Goal: Transaction & Acquisition: Purchase product/service

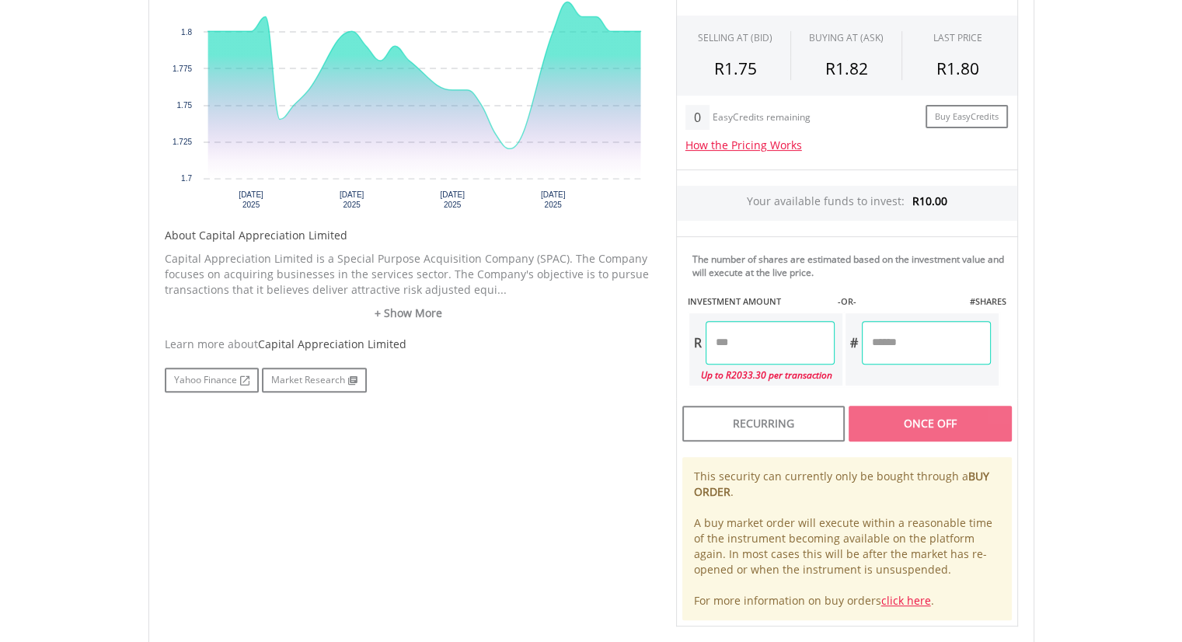
scroll to position [570, 0]
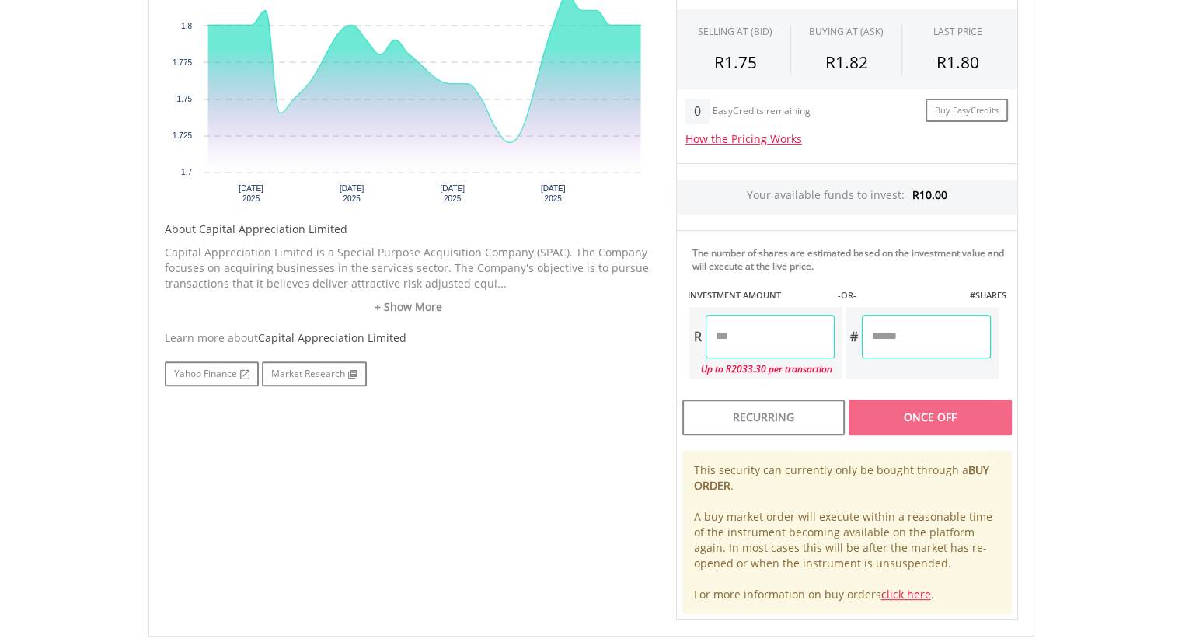
click at [770, 336] on input "number" at bounding box center [770, 337] width 129 height 44
type input "*"
click at [914, 334] on input "number" at bounding box center [926, 337] width 129 height 44
type input "*"
click at [816, 319] on input "number" at bounding box center [770, 337] width 129 height 44
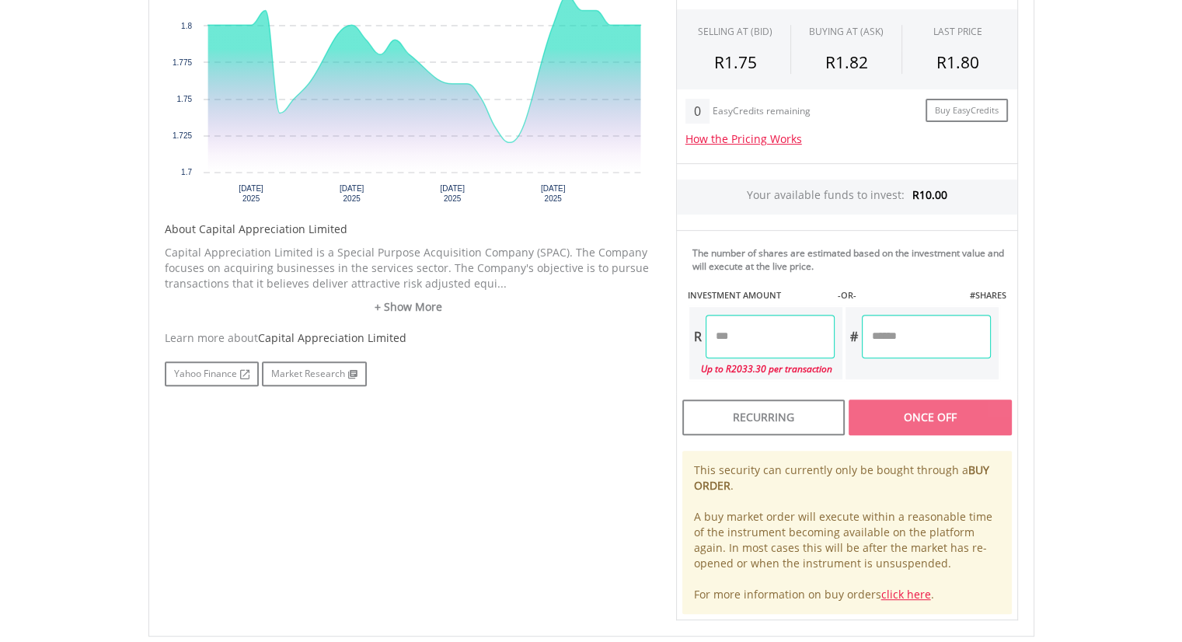
click at [715, 340] on input "number" at bounding box center [770, 337] width 129 height 44
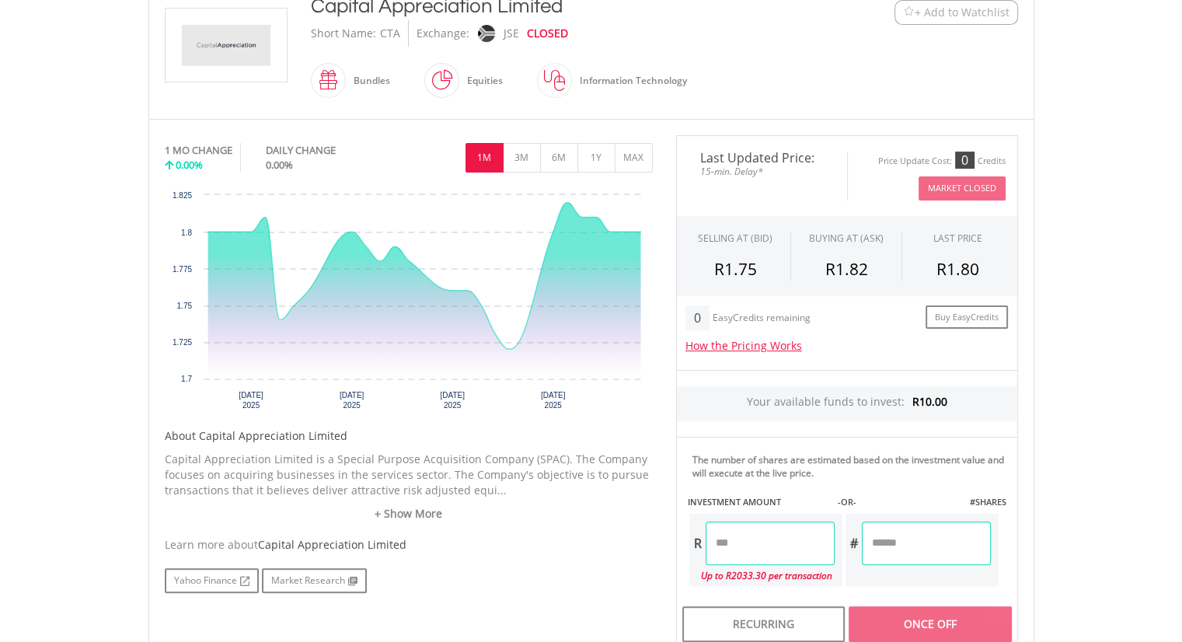
scroll to position [359, 0]
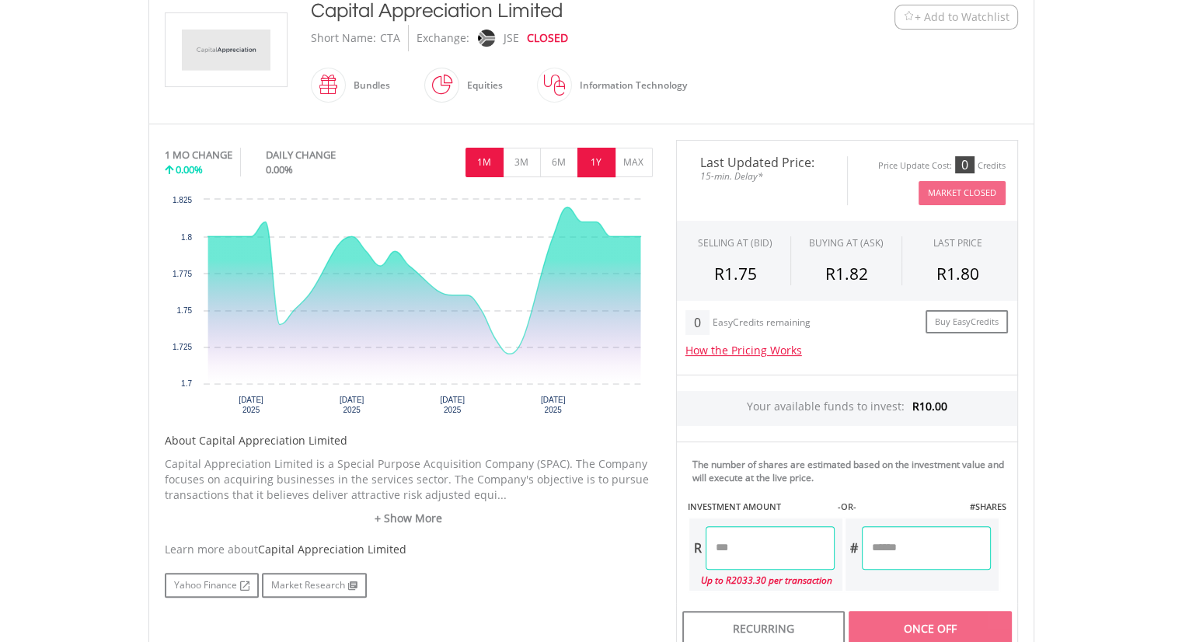
click at [603, 162] on button "1Y" at bounding box center [596, 163] width 38 height 30
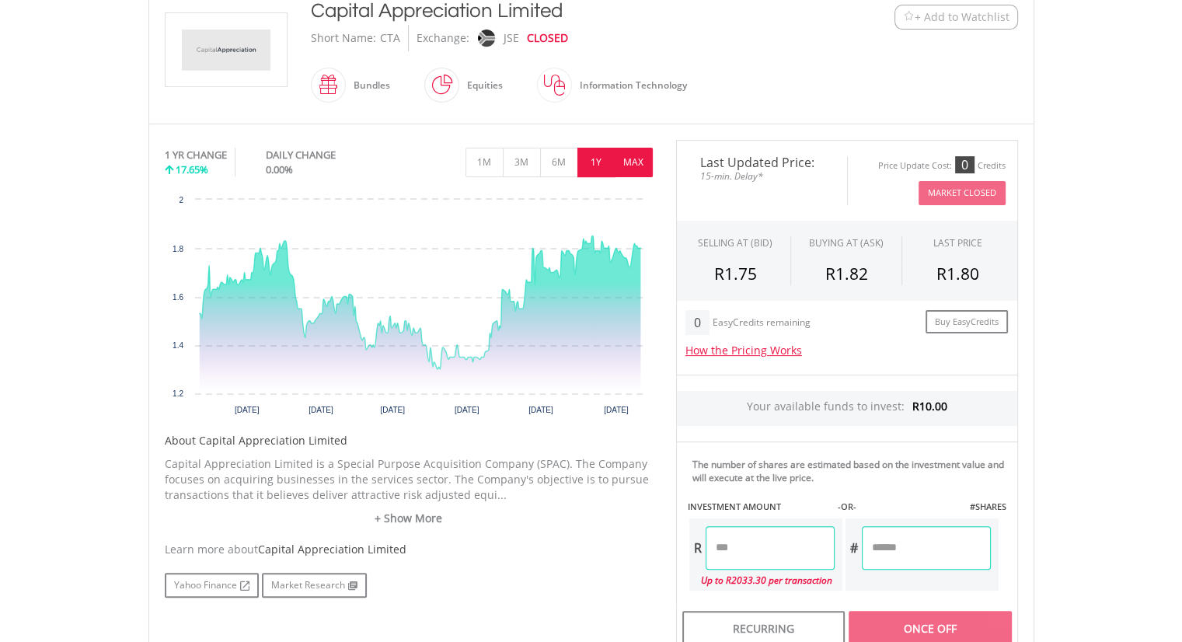
click at [640, 152] on button "MAX" at bounding box center [634, 163] width 38 height 30
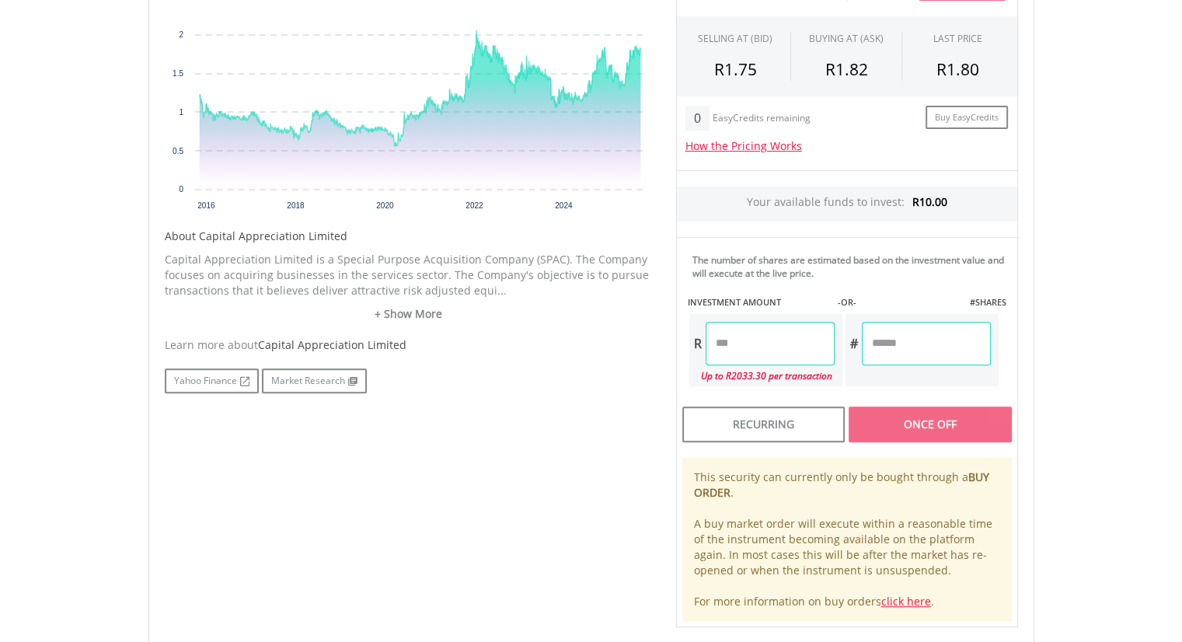
scroll to position [577, 0]
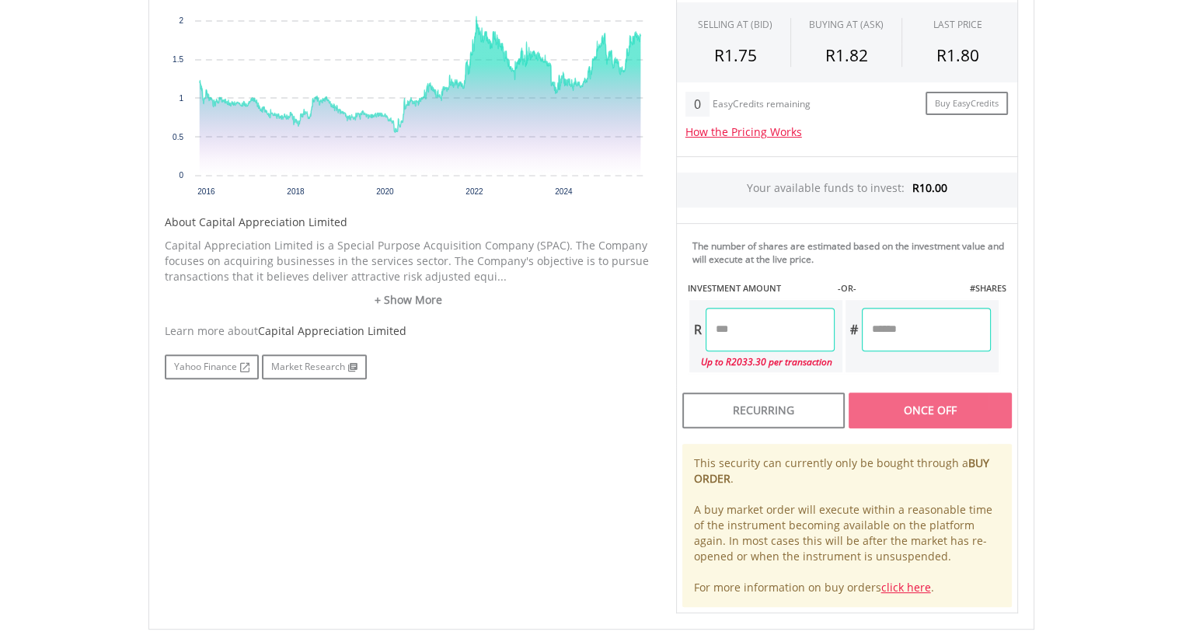
click at [730, 333] on input "number" at bounding box center [770, 330] width 129 height 44
type input "*****"
type input "******"
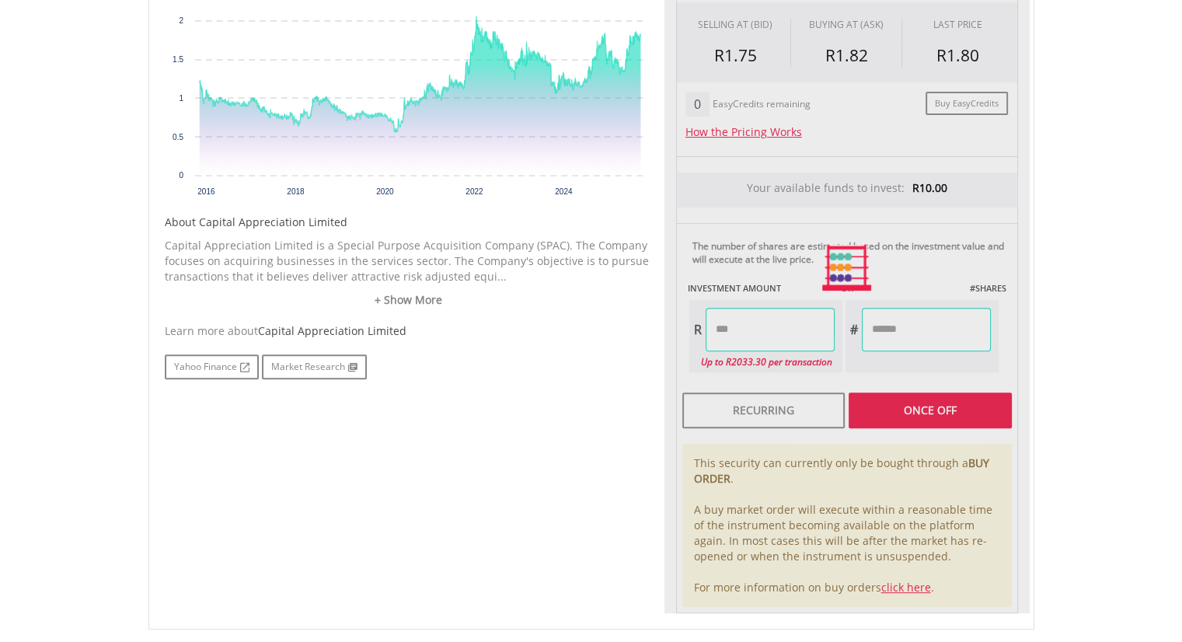
click at [883, 399] on div "Last Updated Price: 15-min. Delay* Price Update Cost: 0 Credits Market Closed S…" at bounding box center [846, 268] width 365 height 692
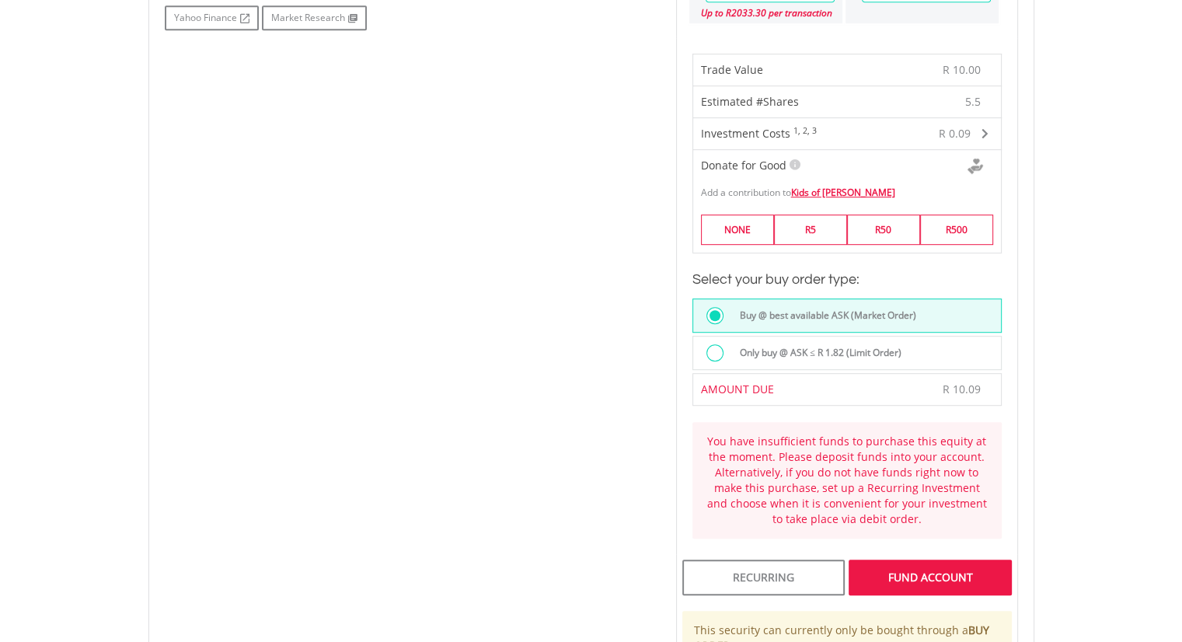
scroll to position [922, 0]
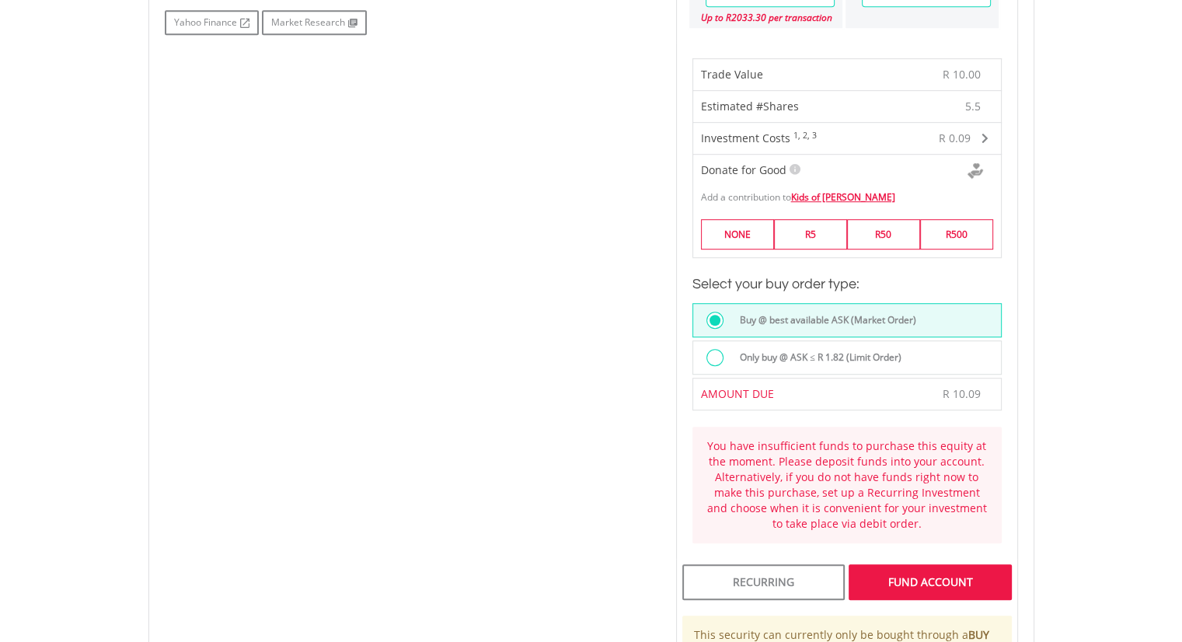
click at [920, 349] on div "Only buy @ ASK ≤ R 1.82 (Limit Order)" at bounding box center [865, 359] width 270 height 21
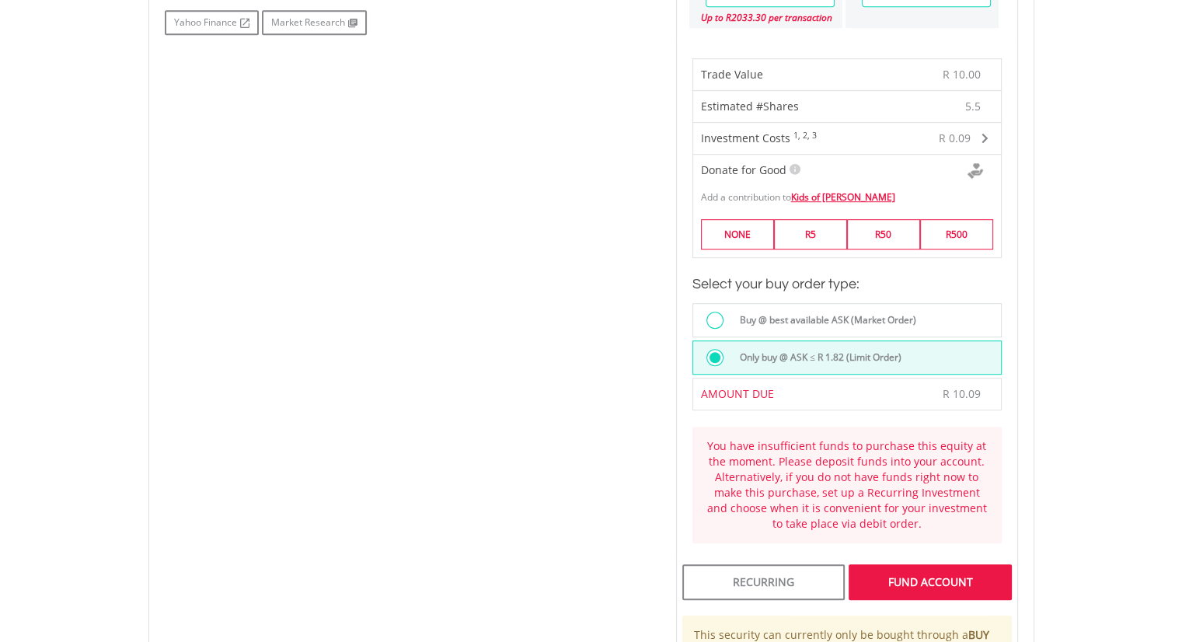
drag, startPoint x: 1177, startPoint y: 352, endPoint x: 1185, endPoint y: 348, distance: 8.7
click at [1181, 348] on html "My Investments Invest Now New Listings Sell My Recurring Investments Pending Or…" at bounding box center [591, 147] width 1182 height 2138
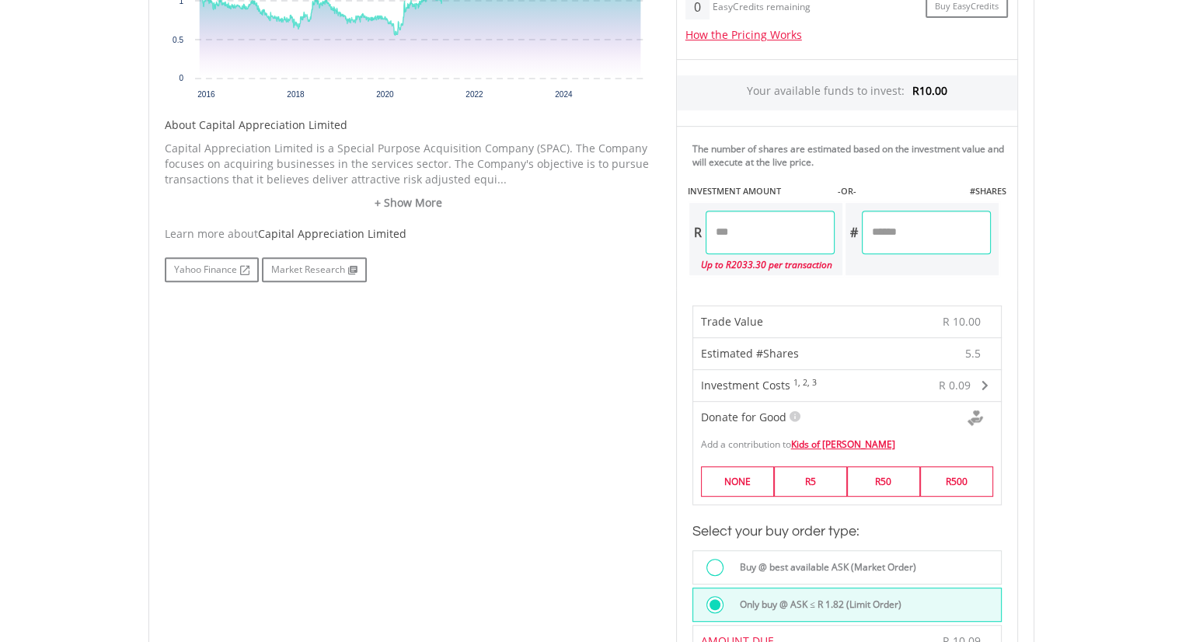
scroll to position [671, 0]
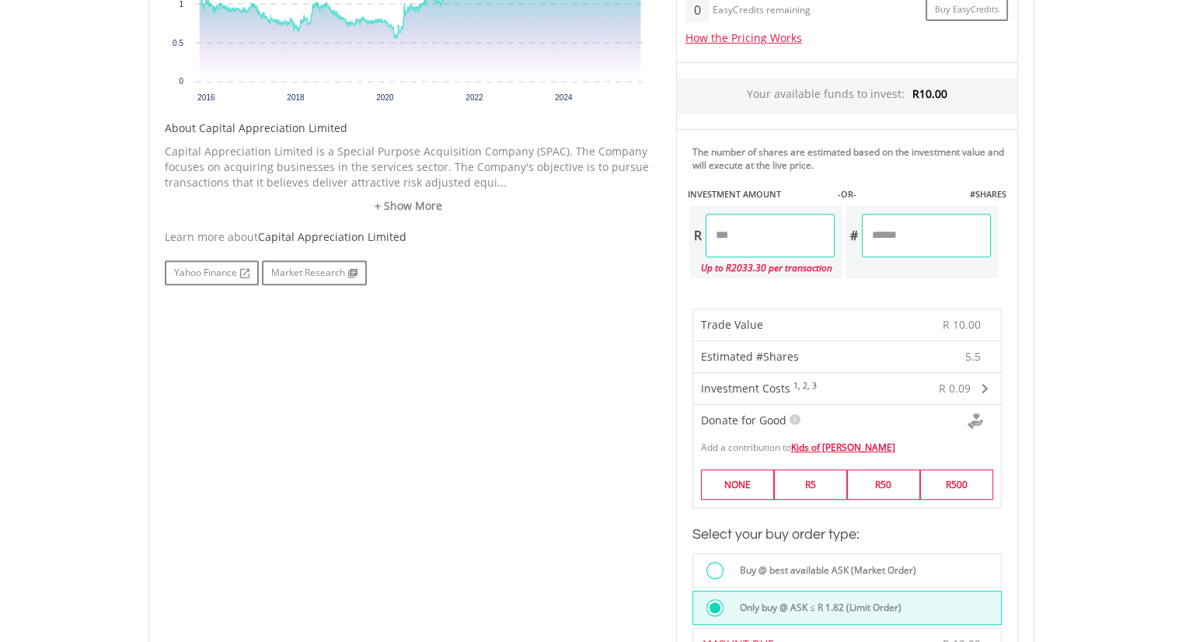
click at [763, 235] on input "*****" at bounding box center [770, 236] width 129 height 44
type input "*"
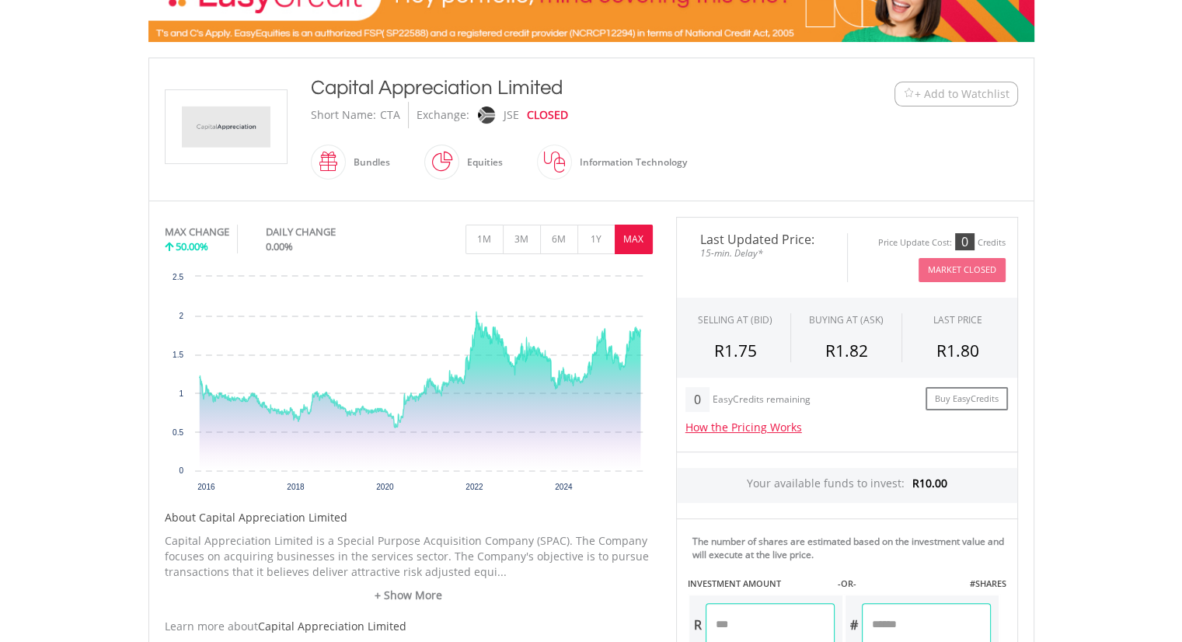
scroll to position [289, 0]
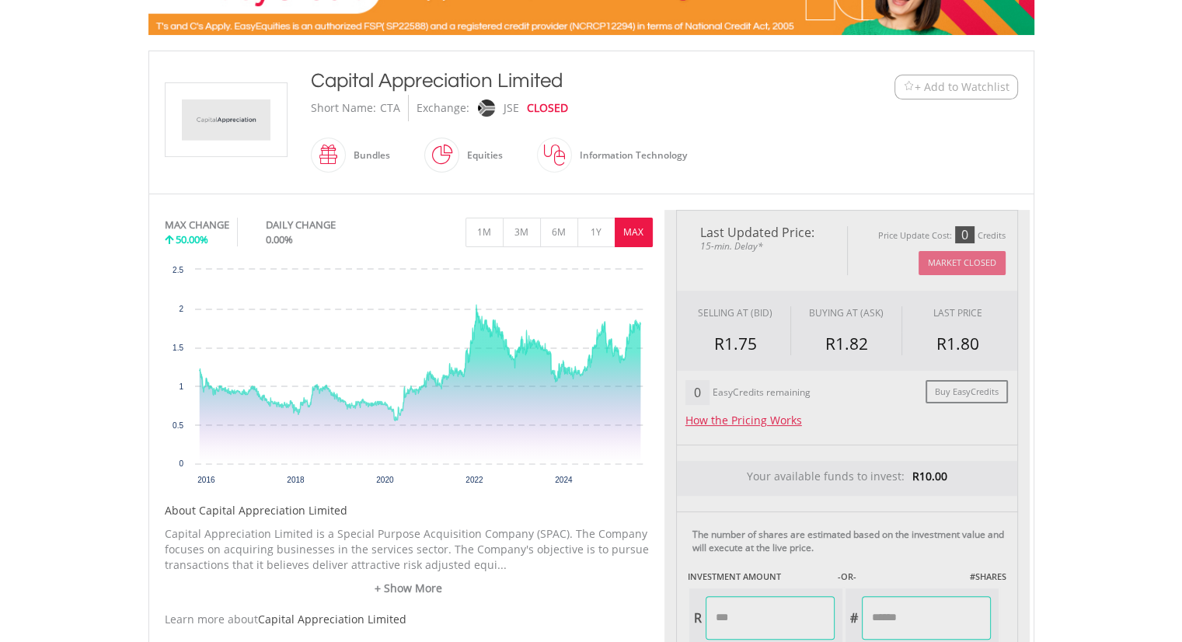
type input "****"
type input "*****"
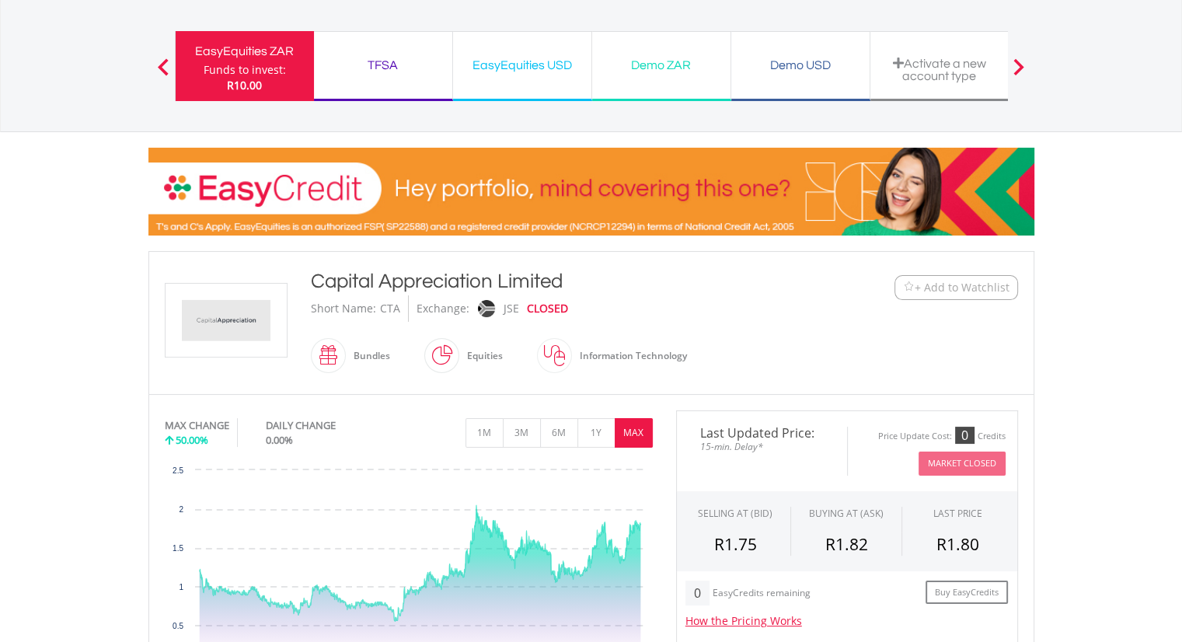
scroll to position [0, 0]
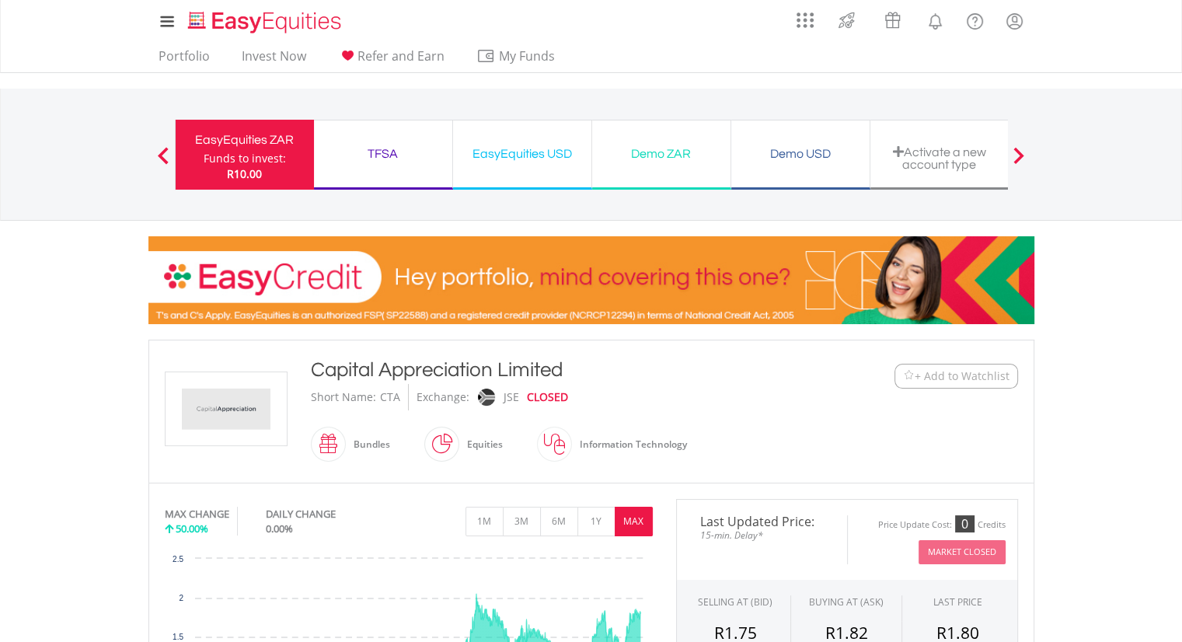
click at [644, 138] on div "Demo ZAR Funds to invest: R10.00" at bounding box center [661, 155] width 139 height 70
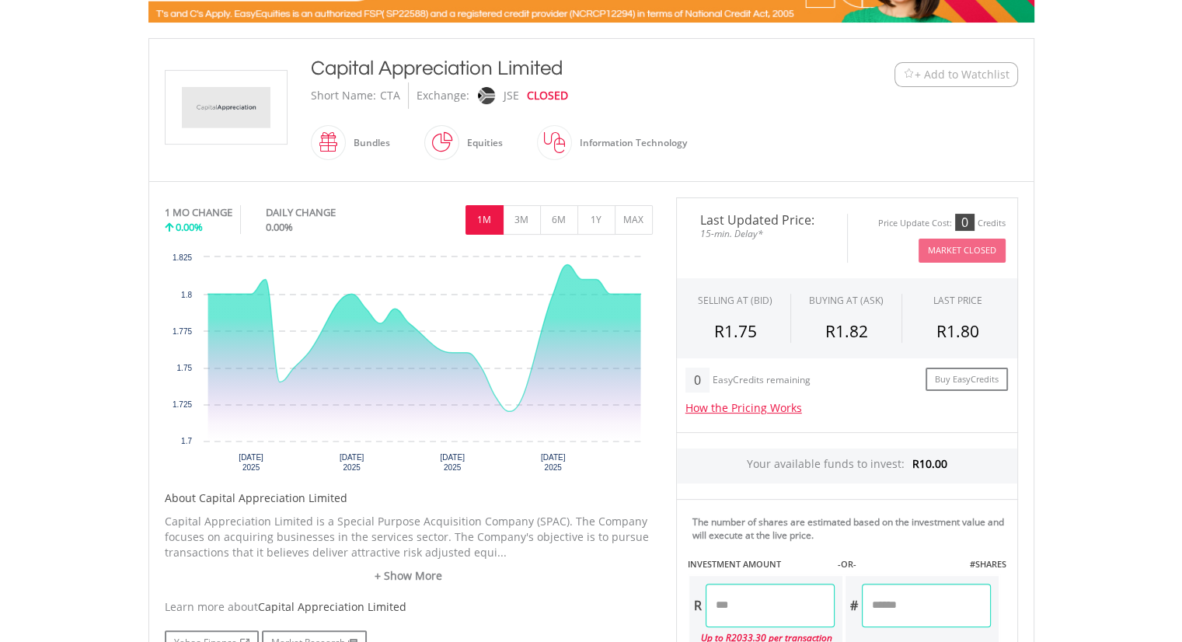
scroll to position [379, 0]
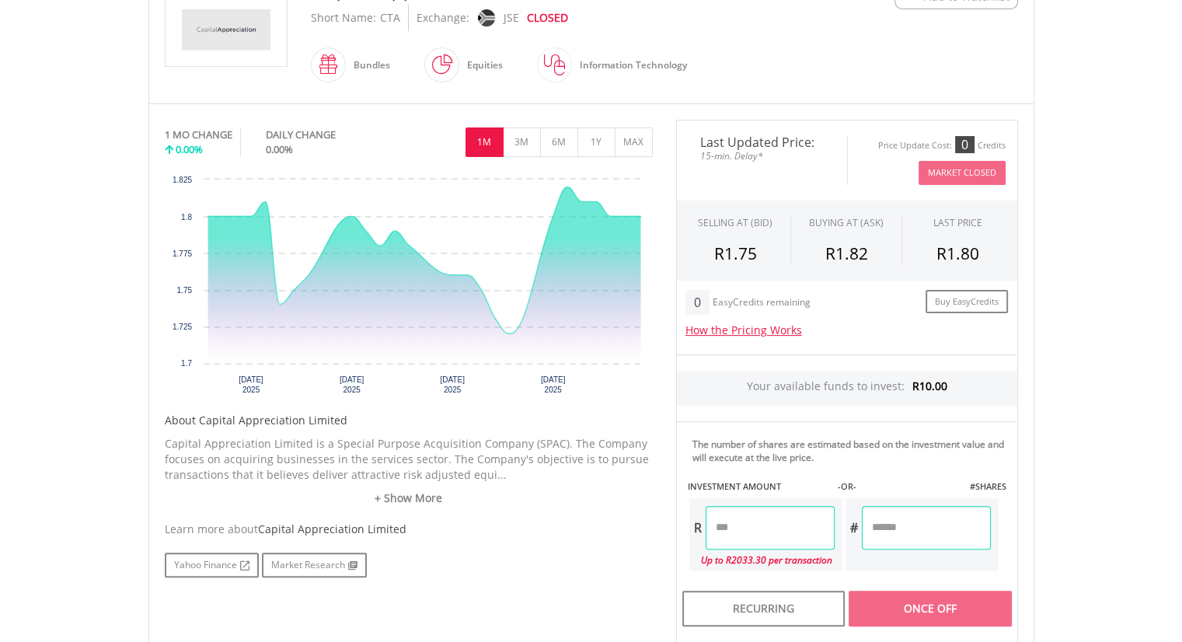
click at [723, 515] on input "number" at bounding box center [770, 528] width 129 height 44
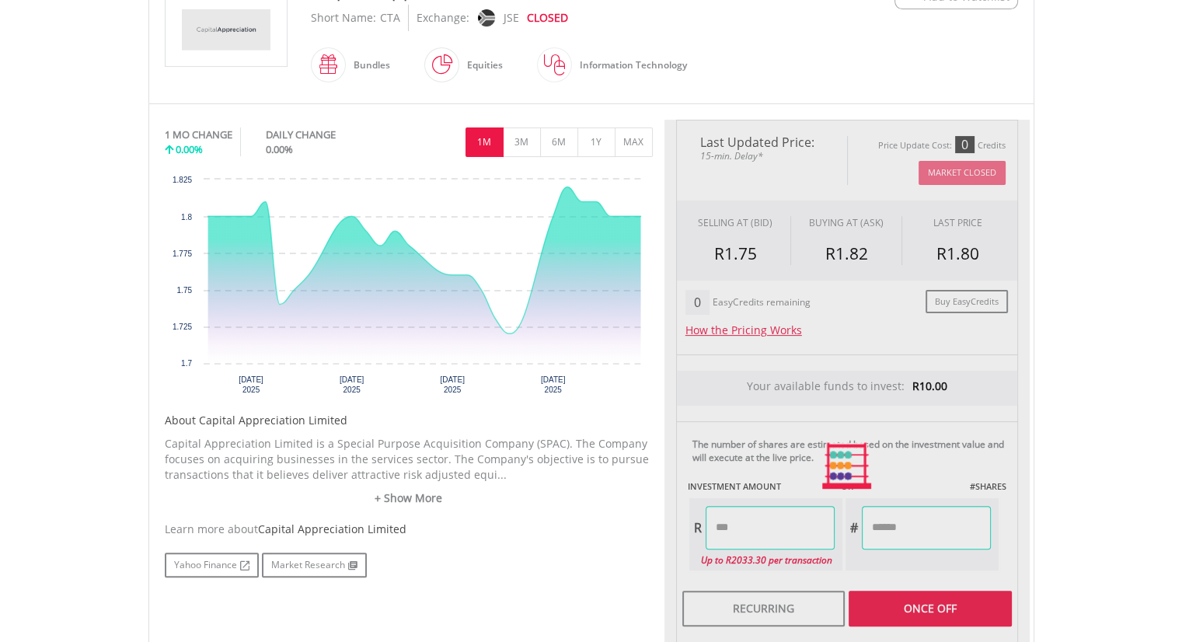
type input "*******"
type input "********"
click at [941, 615] on div "Last Updated Price: 15-min. Delay* Price Update Cost: 0 Credits Market Closed S…" at bounding box center [846, 466] width 365 height 692
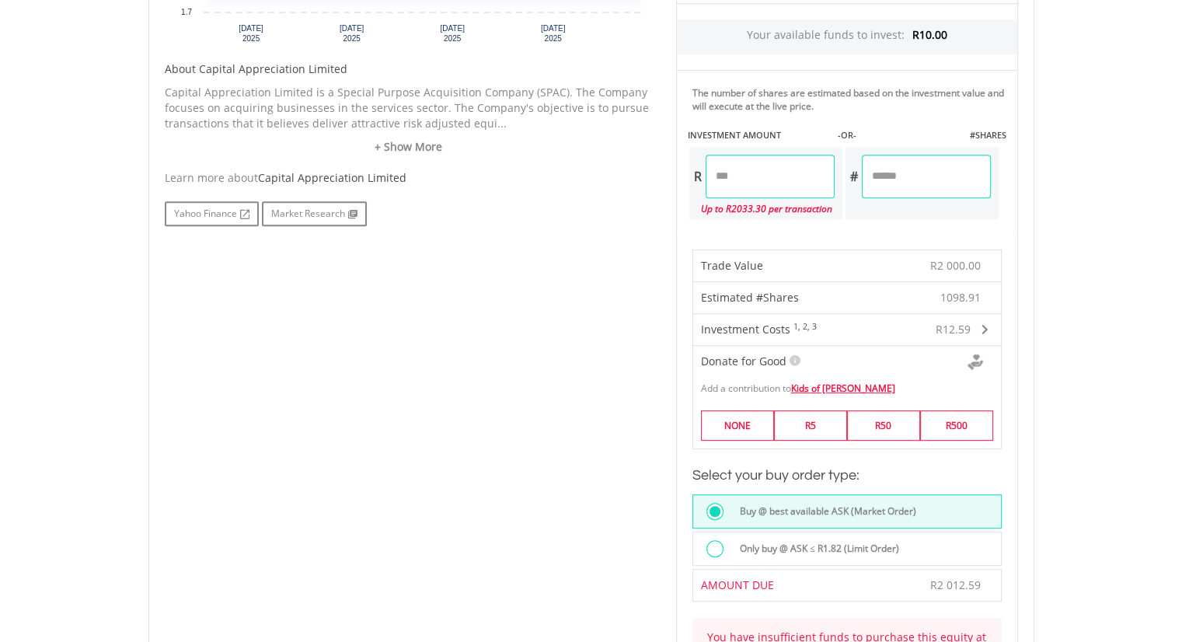
scroll to position [750, 0]
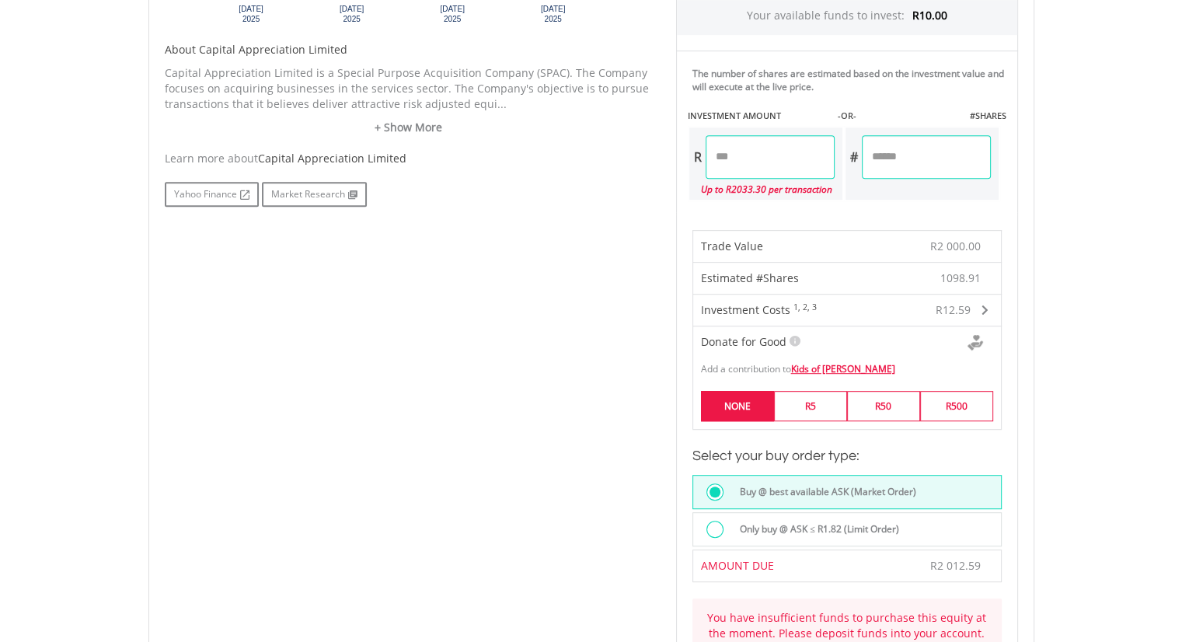
click at [706, 402] on label "NONE" at bounding box center [737, 406] width 73 height 30
click at [714, 400] on label "NONE" at bounding box center [737, 406] width 73 height 30
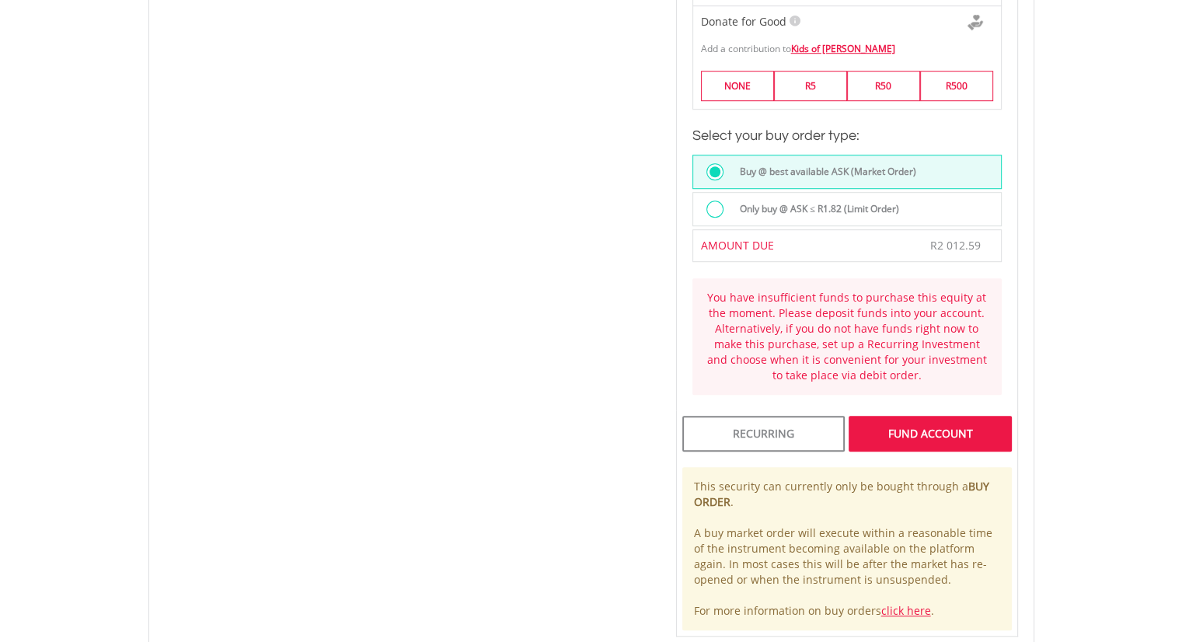
scroll to position [1138, 0]
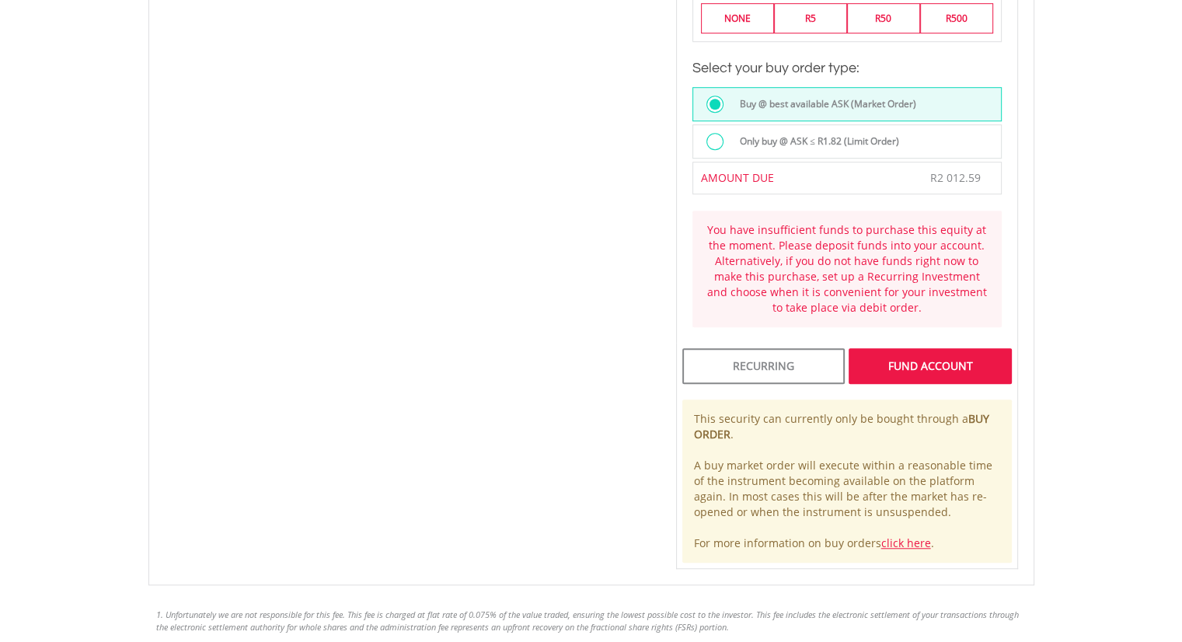
click at [947, 355] on div "FUND ACCOUNT" at bounding box center [930, 366] width 162 height 36
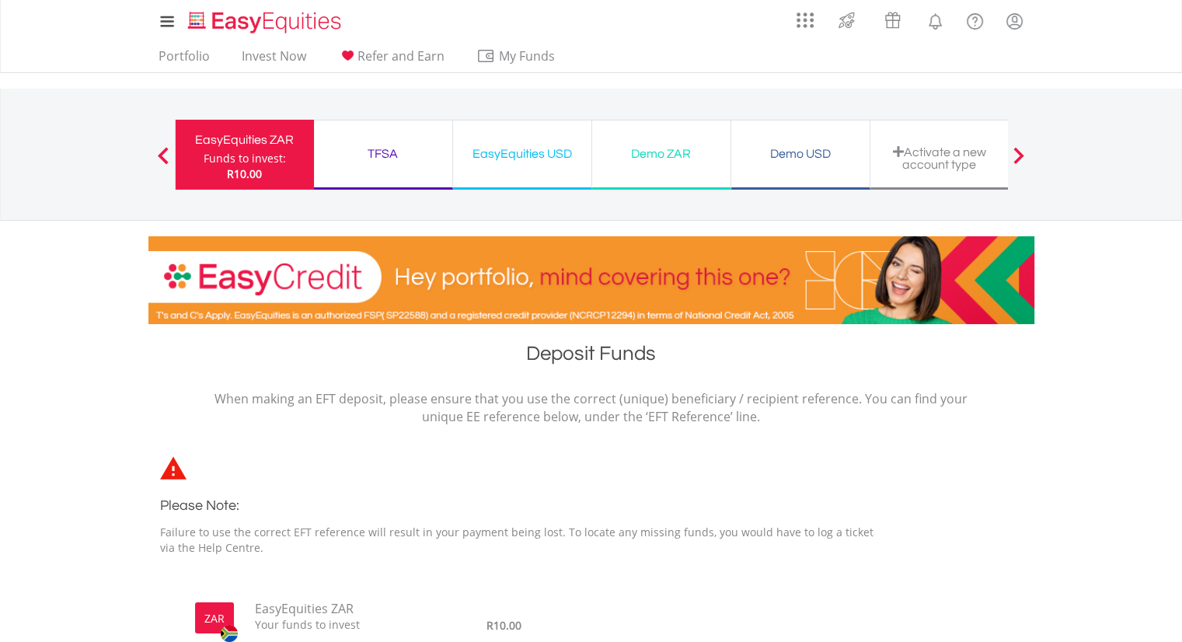
click at [157, 162] on div "EasyEquities ZAR Funds to invest: R10.00 TFSA Funds to invest: R10.00 EasyEquit…" at bounding box center [591, 154] width 909 height 131
click at [245, 153] on div "Funds to invest:" at bounding box center [245, 159] width 82 height 16
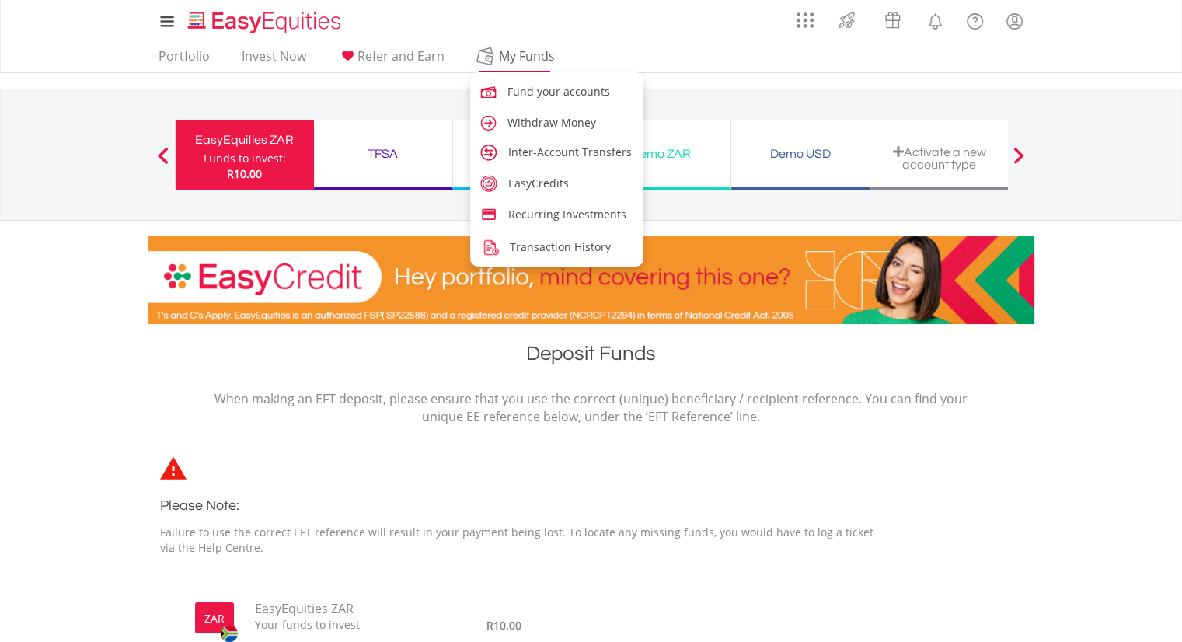
click at [476, 54] on span "My Funds" at bounding box center [527, 56] width 102 height 20
click at [513, 58] on span "My Funds" at bounding box center [527, 56] width 102 height 20
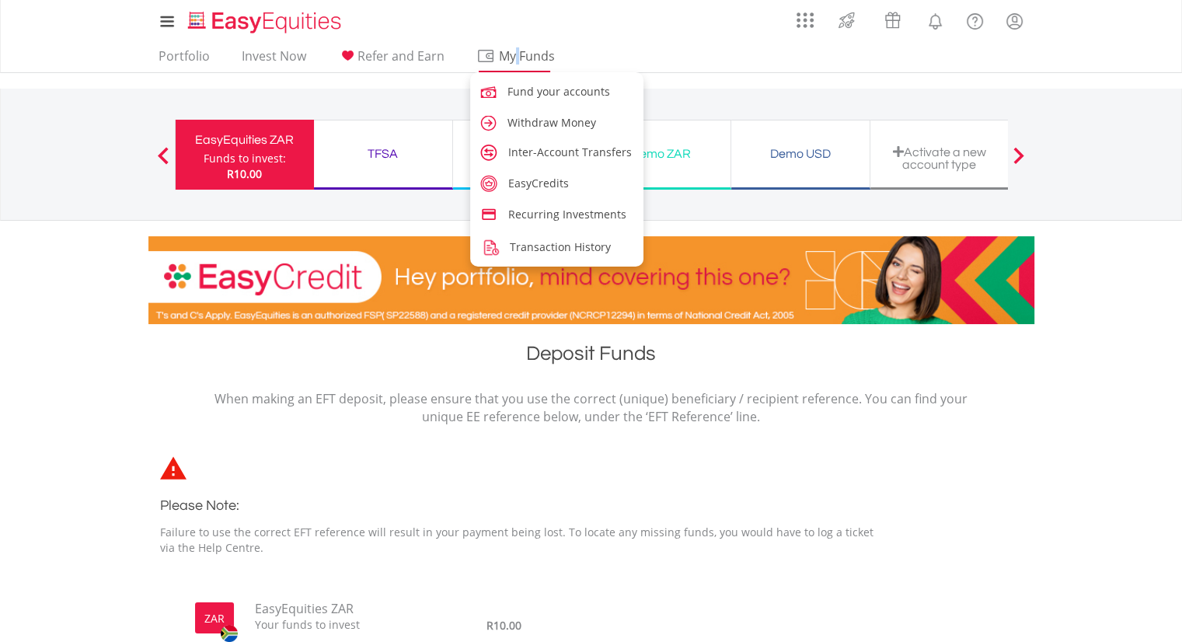
click at [513, 58] on span "My Funds" at bounding box center [527, 56] width 102 height 20
